Goal: Find specific page/section: Find specific page/section

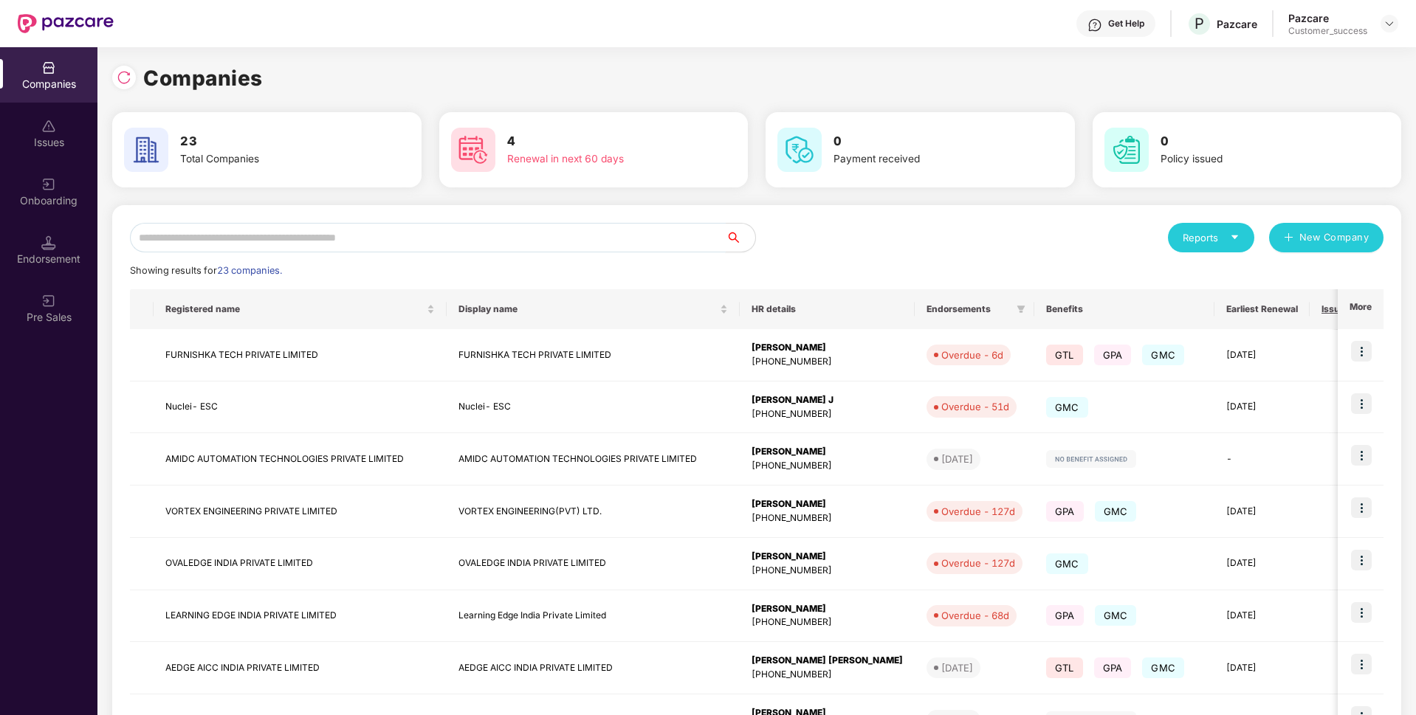
click at [523, 232] on input "text" at bounding box center [428, 238] width 596 height 30
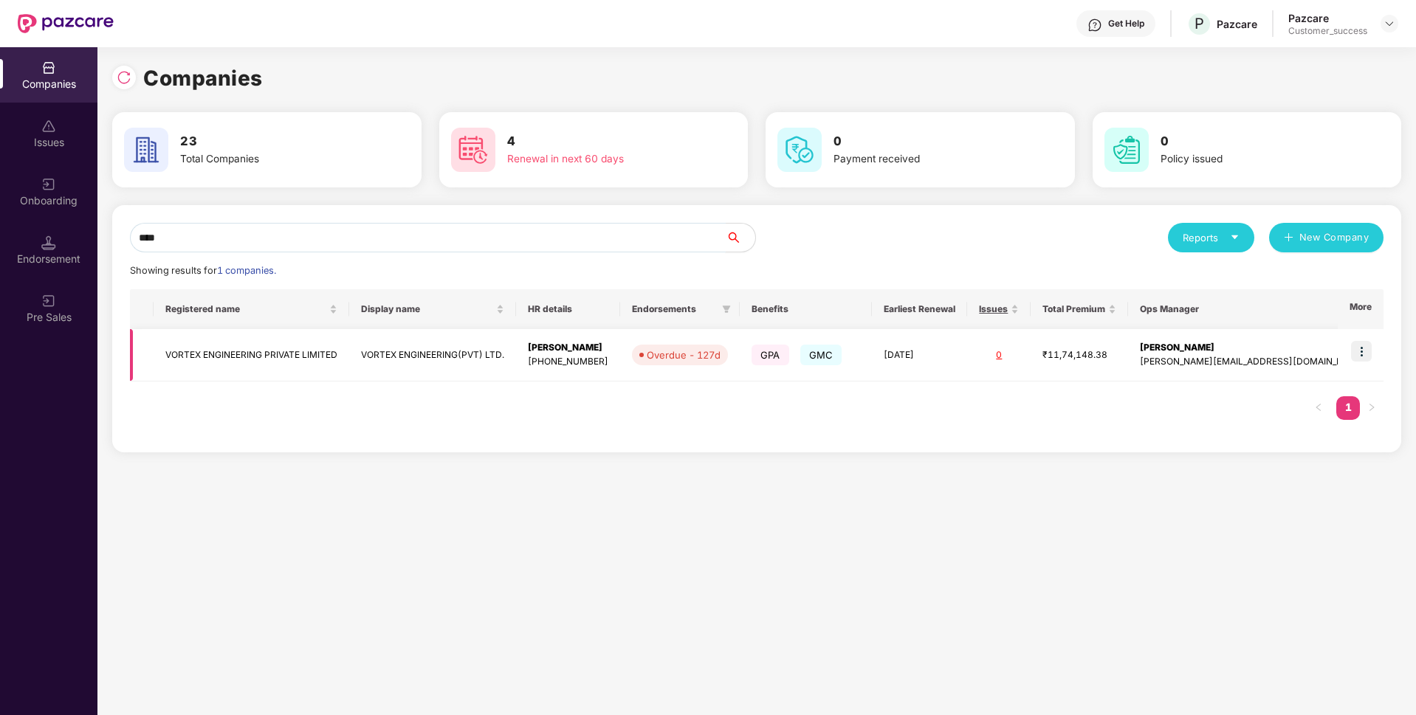
type input "****"
click at [1357, 353] on img at bounding box center [1361, 351] width 21 height 21
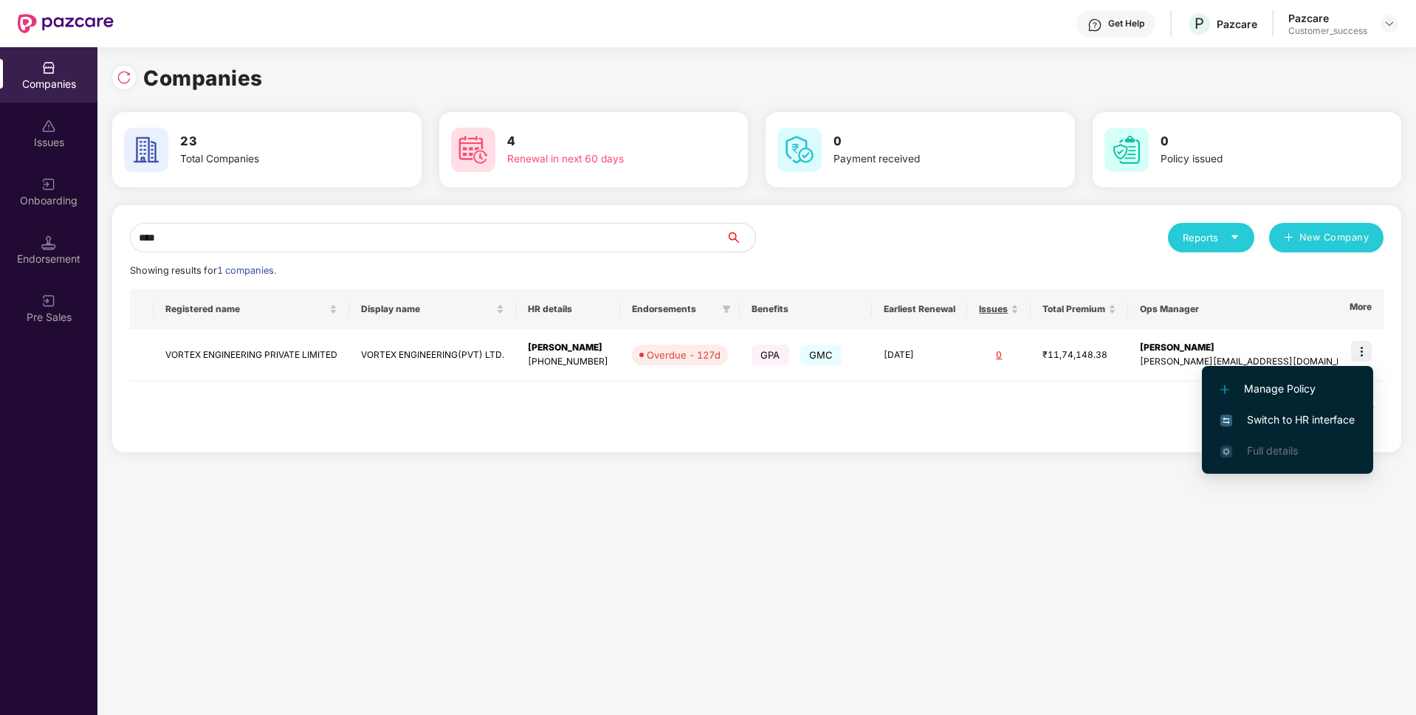
click at [1297, 412] on span "Switch to HR interface" at bounding box center [1288, 420] width 134 height 16
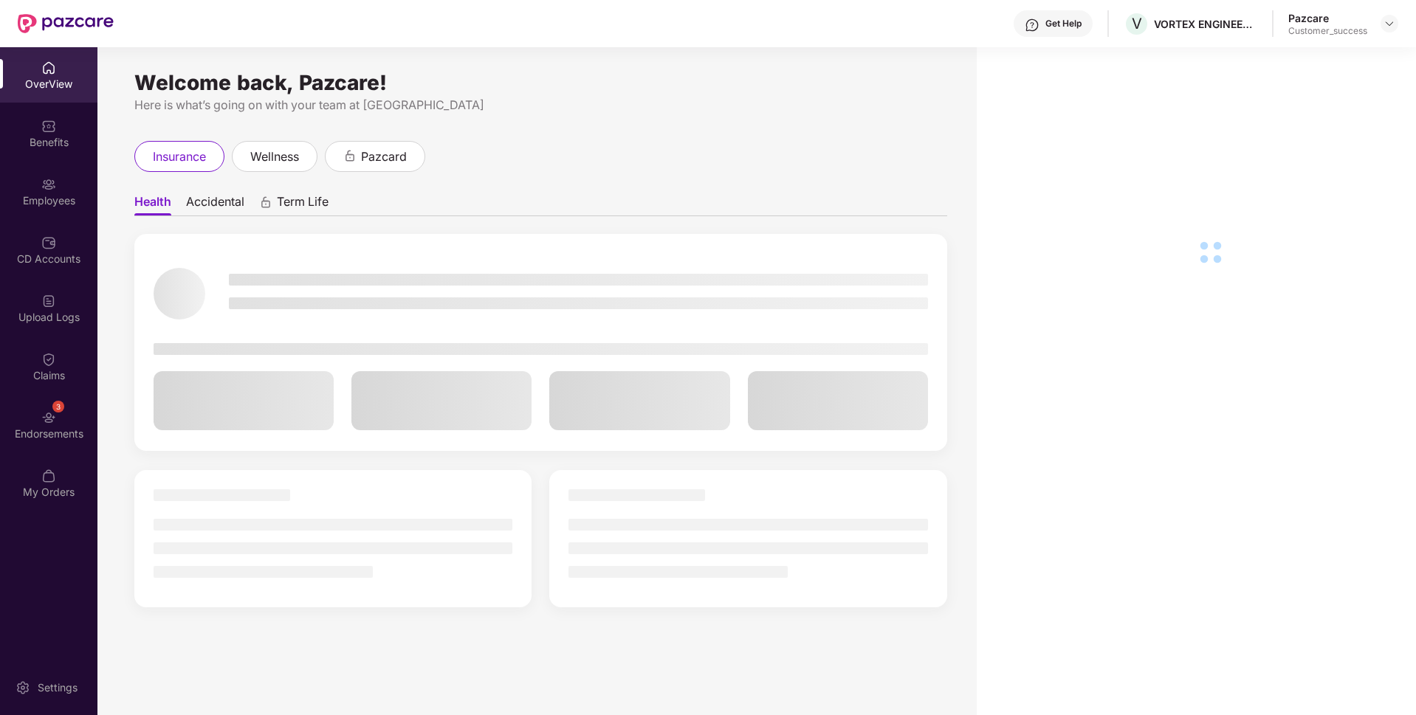
click at [12, 207] on div "Employees" at bounding box center [48, 200] width 97 height 15
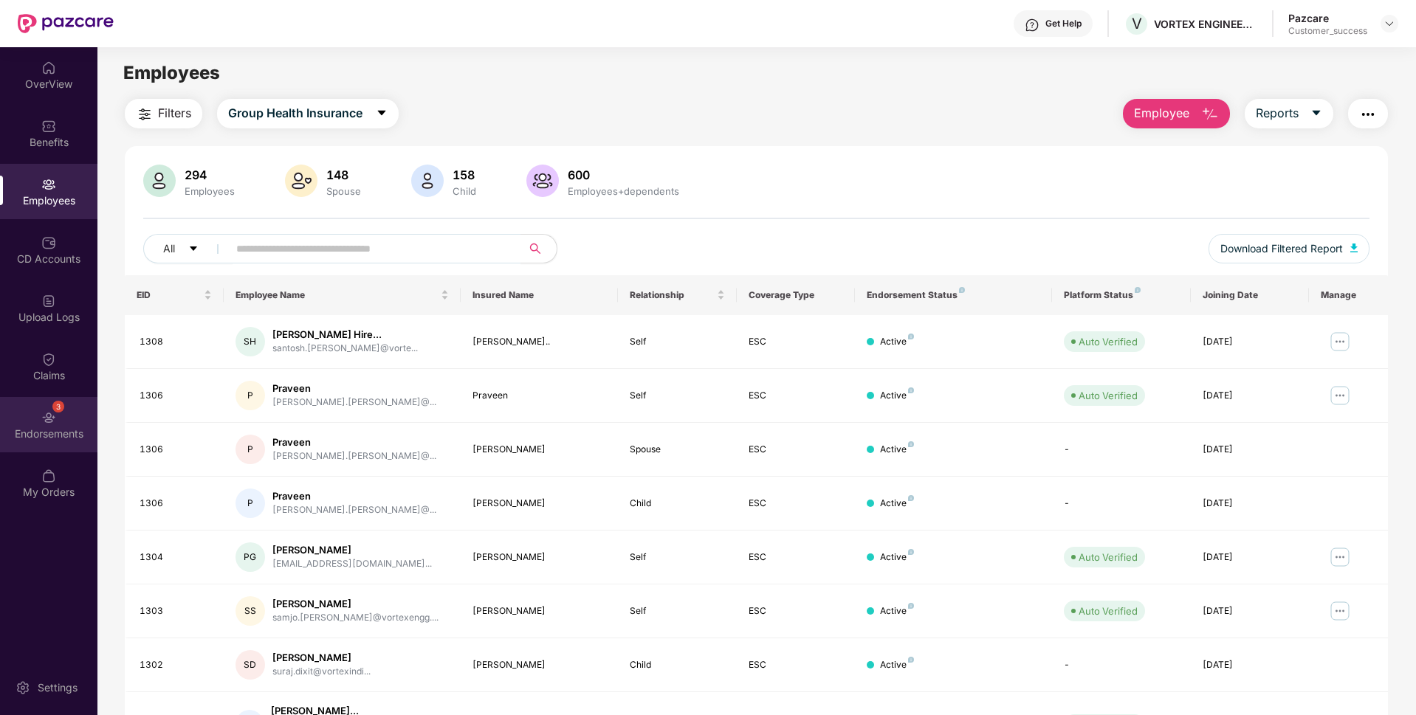
click at [4, 408] on div "3 Endorsements" at bounding box center [48, 424] width 97 height 55
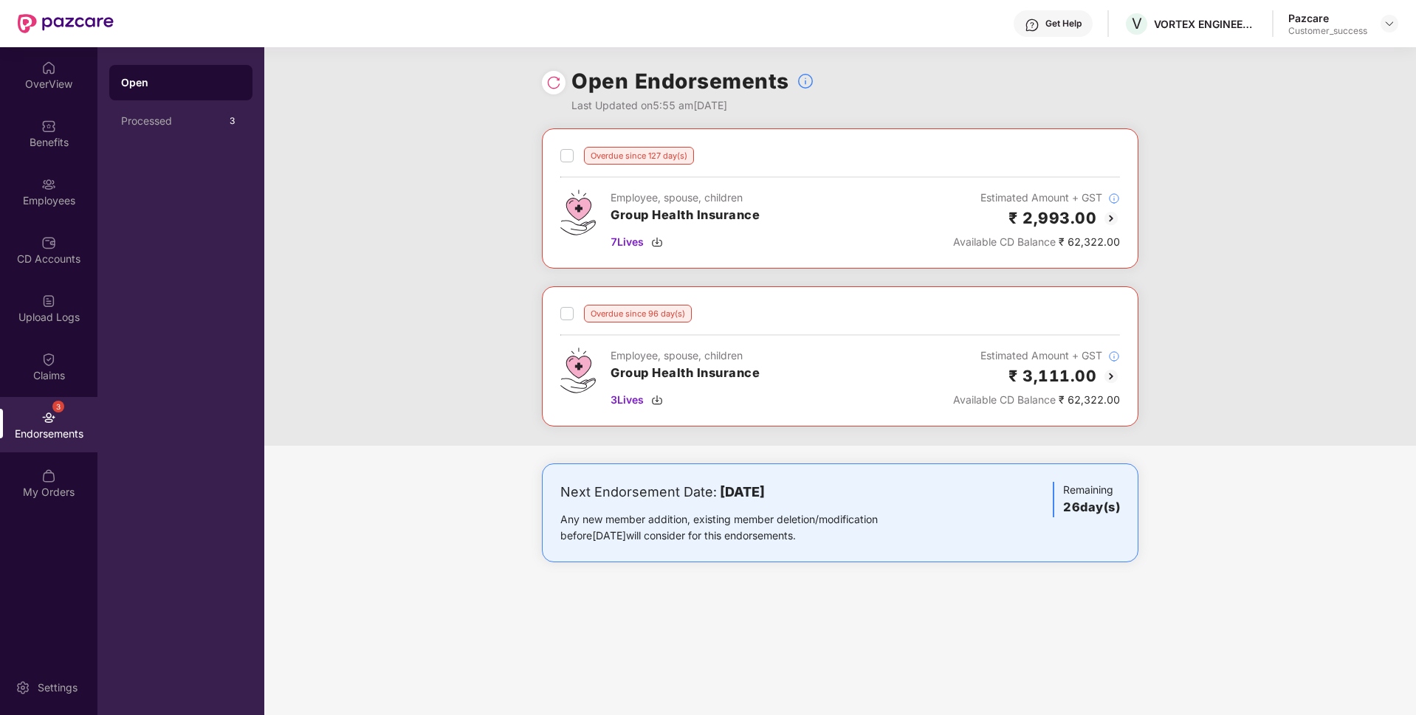
click at [1108, 218] on img at bounding box center [1111, 219] width 18 height 18
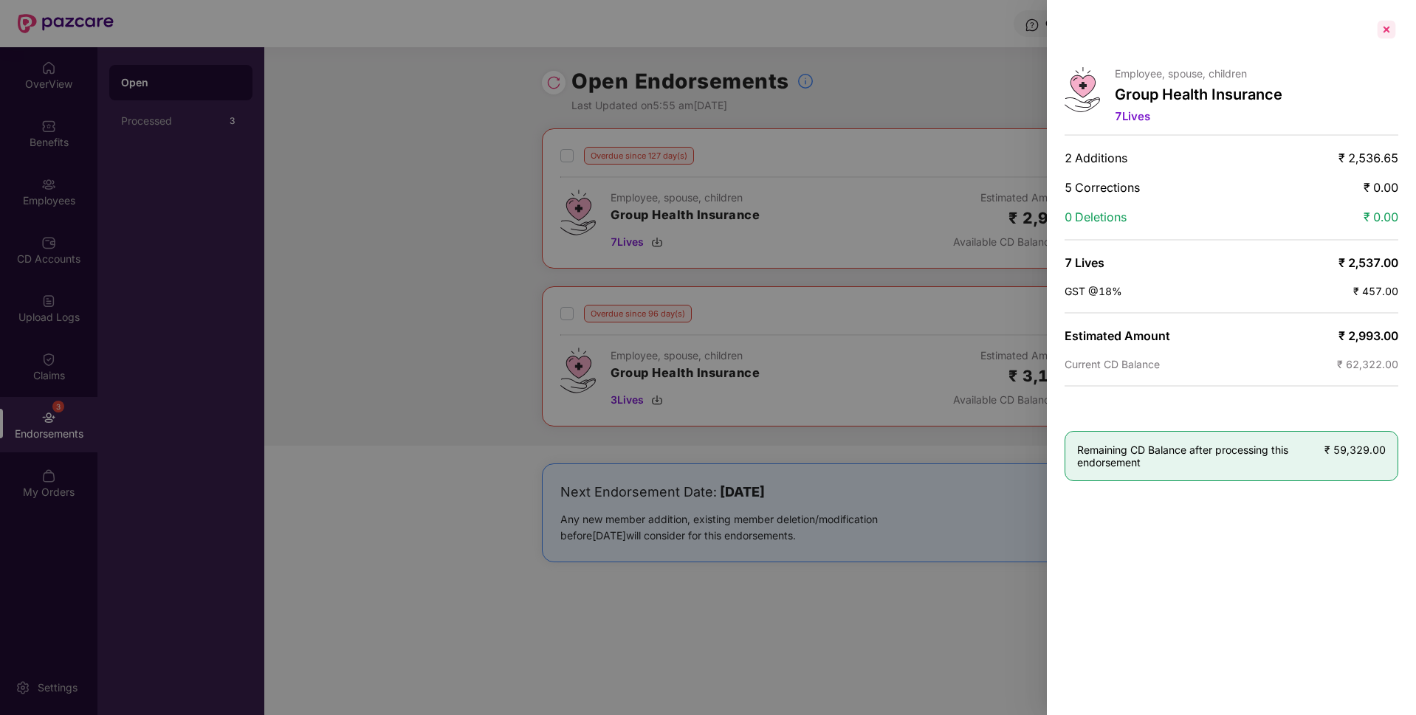
click at [1390, 33] on div at bounding box center [1387, 30] width 24 height 24
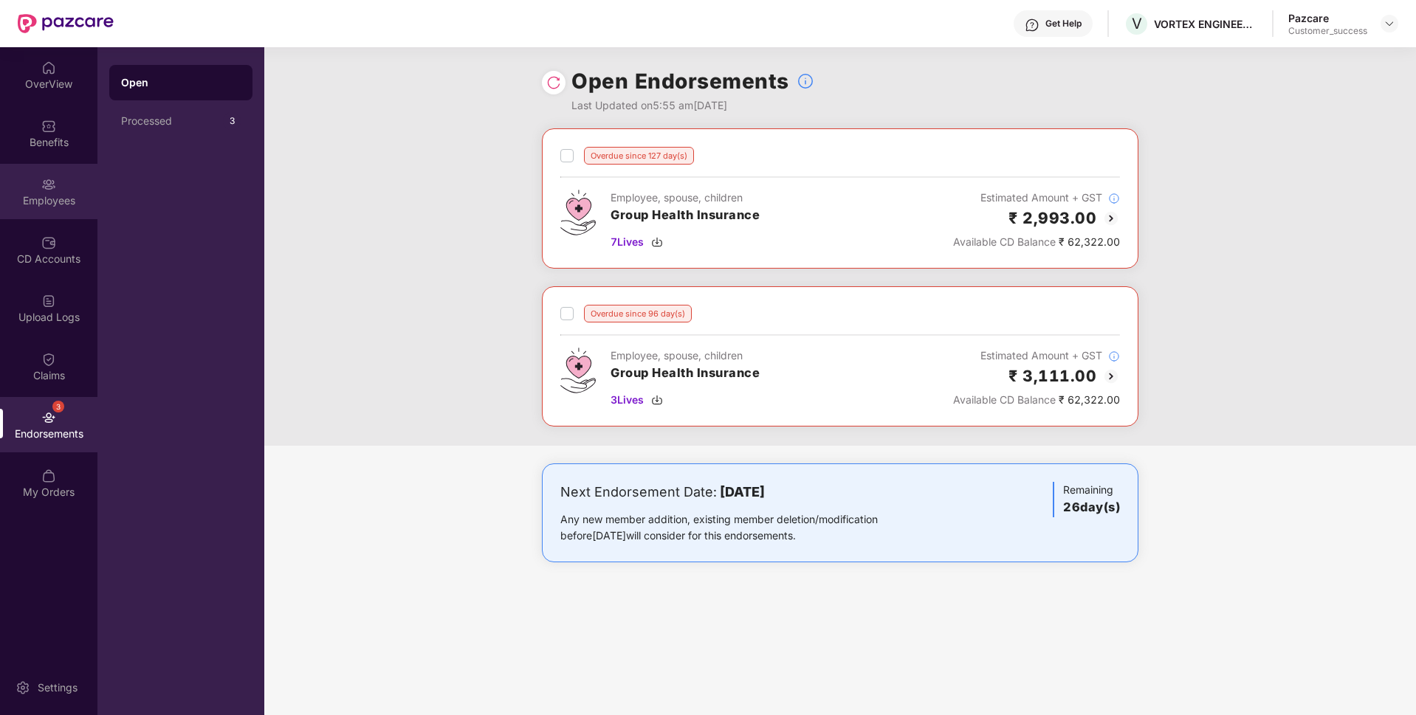
click at [19, 180] on div "Employees" at bounding box center [48, 191] width 97 height 55
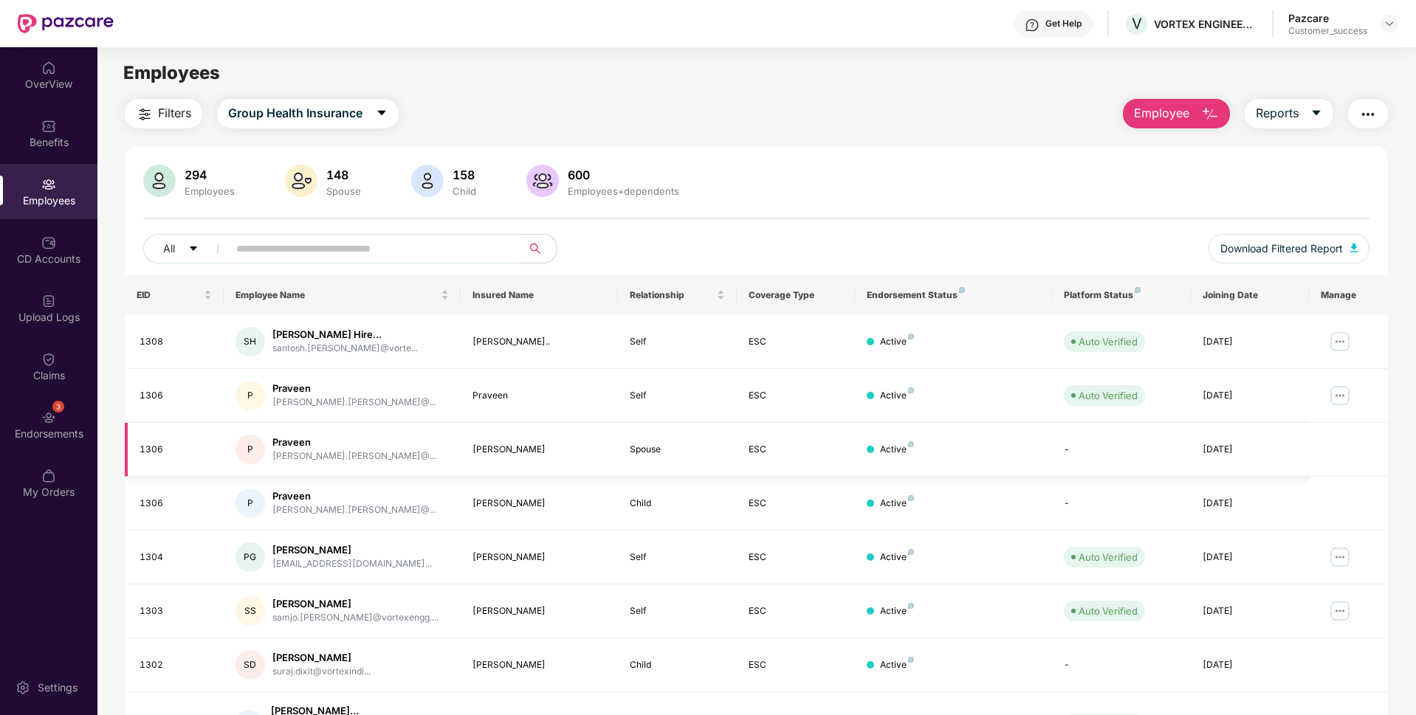
scroll to position [192, 0]
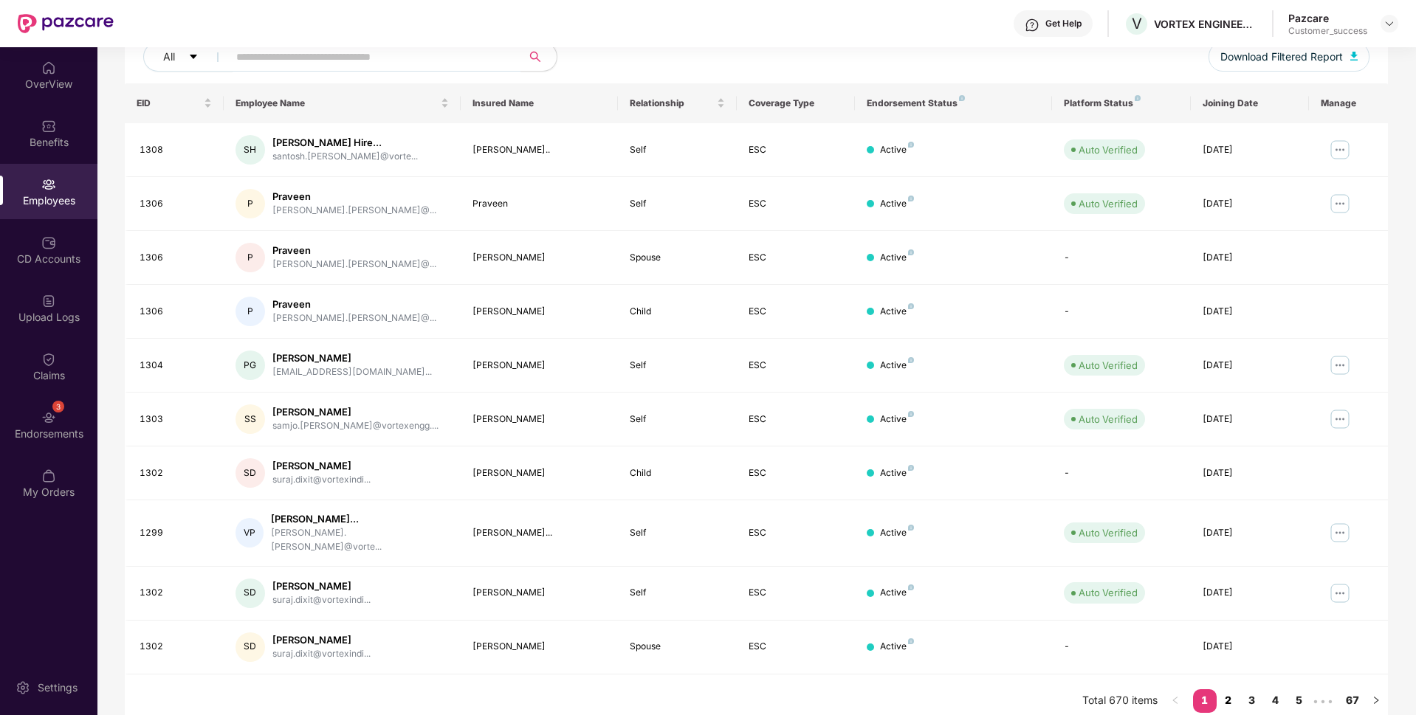
click at [1229, 690] on link "2" at bounding box center [1229, 701] width 24 height 22
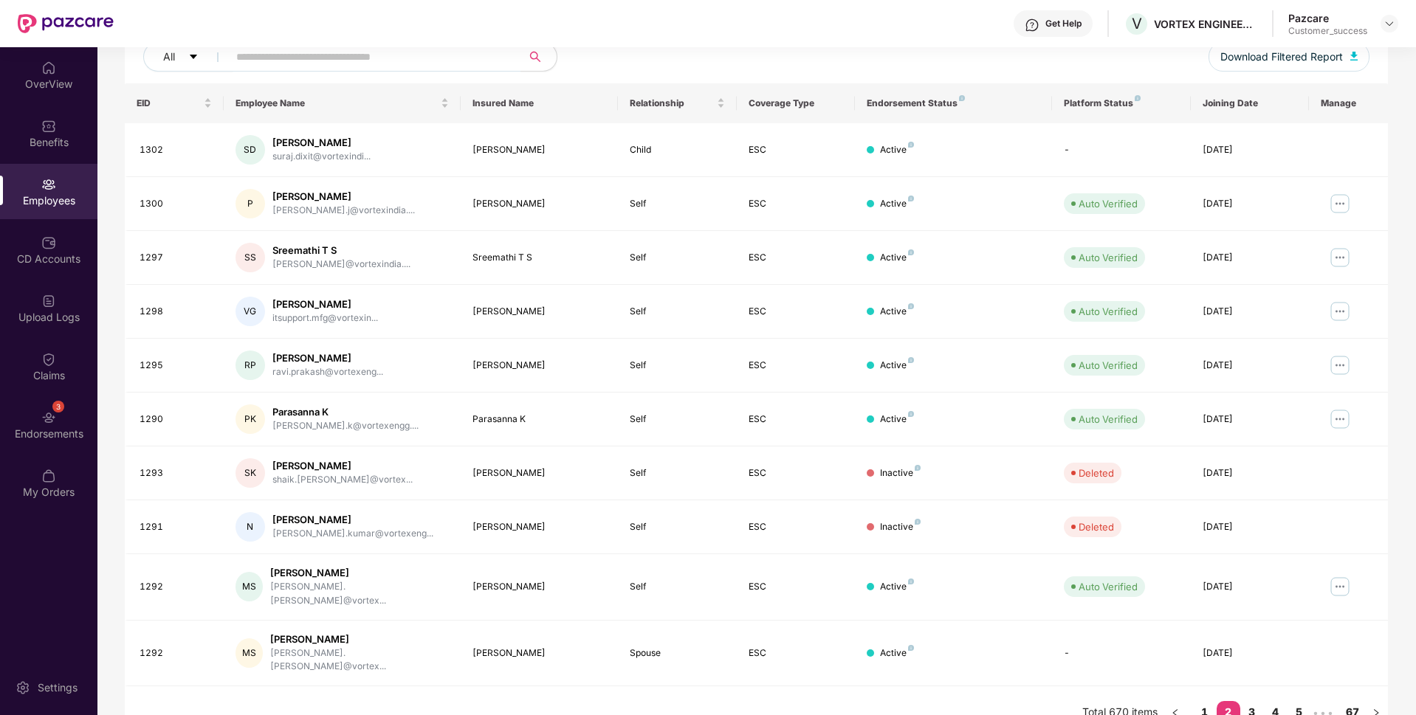
click at [1189, 701] on ul "Total 670 items 1 2 3 4 5 ••• 67" at bounding box center [1235, 713] width 306 height 24
click at [1198, 701] on link "1" at bounding box center [1205, 712] width 24 height 22
